Goal: Information Seeking & Learning: Learn about a topic

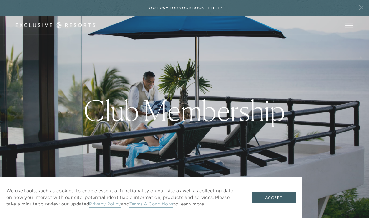
click at [291, 199] on button "Accept" at bounding box center [274, 198] width 44 height 12
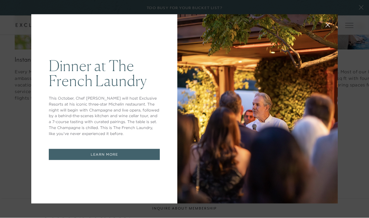
scroll to position [842, 0]
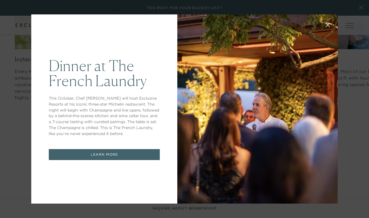
click at [357, 98] on div "Dinner at The French Laundry This October, Chef Thomas Keller will host Exclusi…" at bounding box center [184, 109] width 369 height 218
click at [170, 40] on div "Dinner at The French Laundry This October, Chef Thomas Keller will host Exclusi…" at bounding box center [104, 108] width 146 height 189
click at [170, 39] on div "Dinner at The French Laundry This October, Chef Thomas Keller will host Exclusi…" at bounding box center [104, 108] width 146 height 189
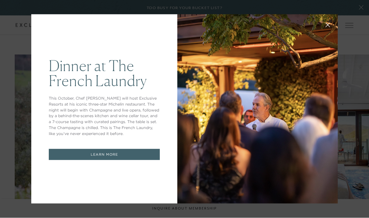
scroll to position [656, 0]
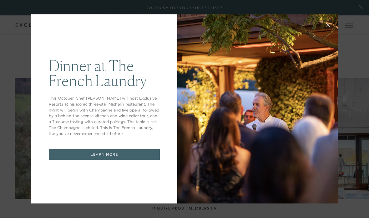
click at [137, 159] on link "LEARN MORE" at bounding box center [104, 154] width 111 height 11
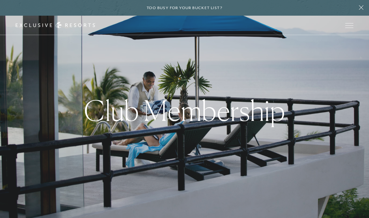
scroll to position [646, 0]
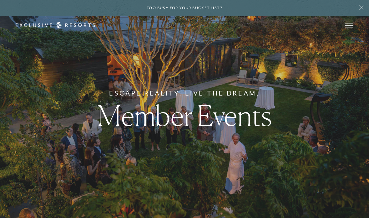
click at [352, 28] on button "Open navigation" at bounding box center [350, 25] width 8 height 4
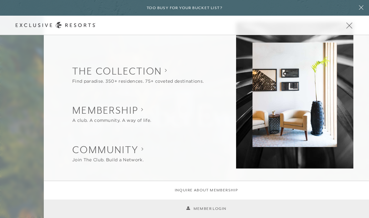
click at [351, 28] on button "Open navigation" at bounding box center [350, 25] width 8 height 4
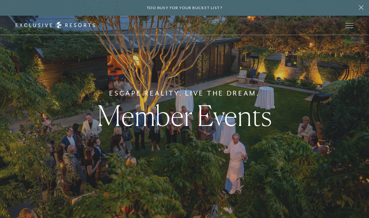
click at [348, 23] on span "Open navigation" at bounding box center [350, 25] width 8 height 4
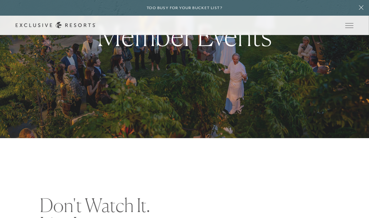
scroll to position [76, 0]
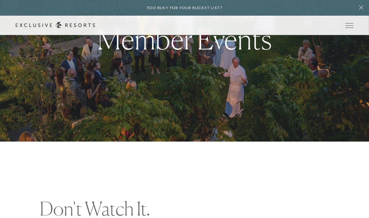
click at [349, 27] on span "Open navigation" at bounding box center [350, 25] width 8 height 4
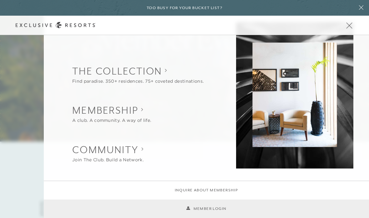
click at [217, 212] on link "Member Login" at bounding box center [206, 209] width 40 height 6
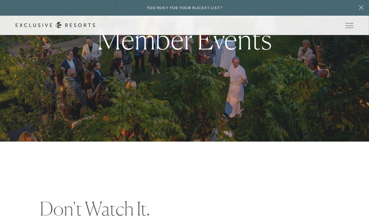
scroll to position [101, 0]
